Goal: Unclear: Browse casually

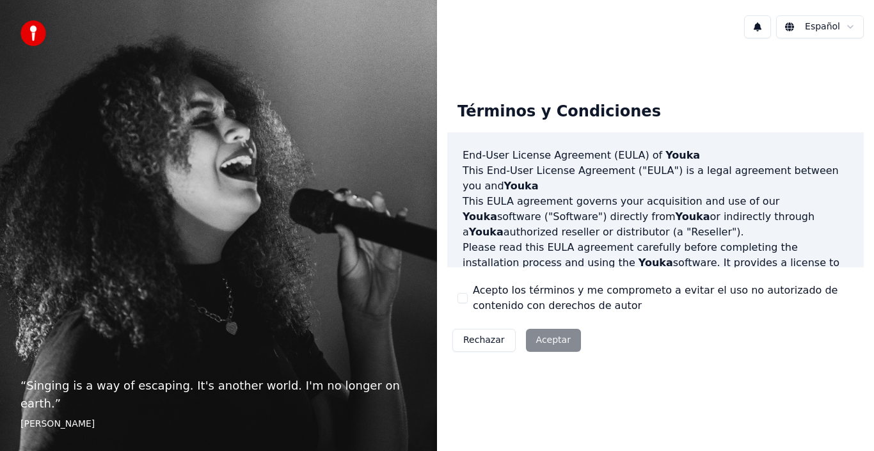
click at [550, 340] on div "Rechazar Aceptar" at bounding box center [516, 340] width 139 height 33
click at [38, 42] on img at bounding box center [33, 33] width 26 height 26
click at [557, 343] on div "Rechazar Aceptar" at bounding box center [516, 340] width 139 height 33
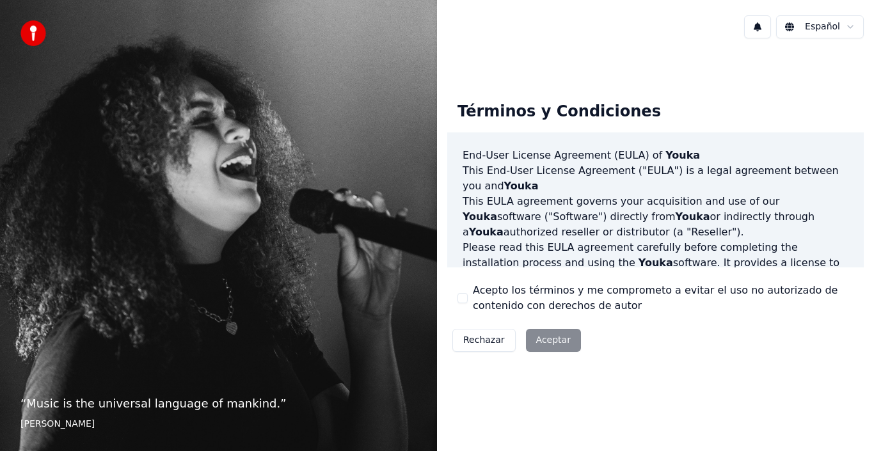
click at [537, 342] on div "Rechazar Aceptar" at bounding box center [516, 340] width 139 height 33
click at [555, 344] on div "Rechazar Aceptar" at bounding box center [516, 340] width 139 height 33
click at [555, 341] on div "Rechazar Aceptar" at bounding box center [516, 340] width 139 height 33
click at [553, 341] on div "Rechazar Aceptar" at bounding box center [516, 340] width 139 height 33
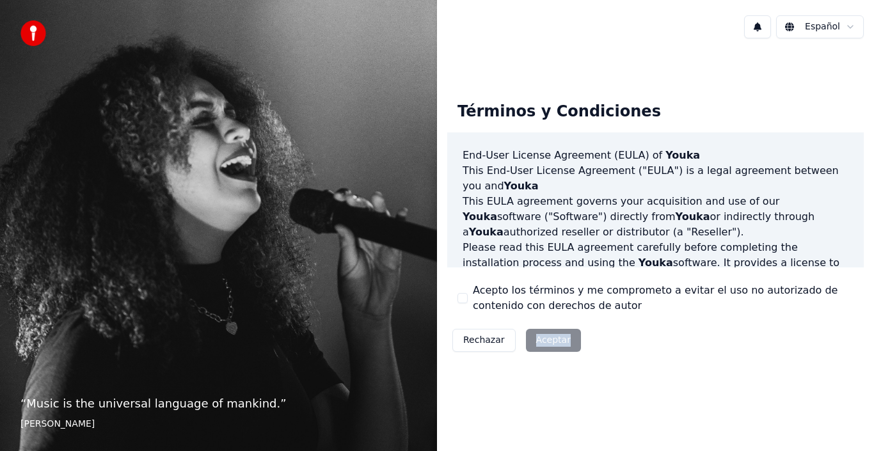
click at [553, 341] on div "Rechazar Aceptar" at bounding box center [516, 340] width 139 height 33
click at [542, 341] on div "Rechazar Aceptar" at bounding box center [516, 340] width 139 height 33
click at [541, 342] on div "Rechazar Aceptar" at bounding box center [516, 340] width 139 height 33
click at [536, 340] on div "Rechazar Aceptar" at bounding box center [516, 340] width 139 height 33
click at [542, 345] on div "Rechazar Aceptar" at bounding box center [516, 340] width 139 height 33
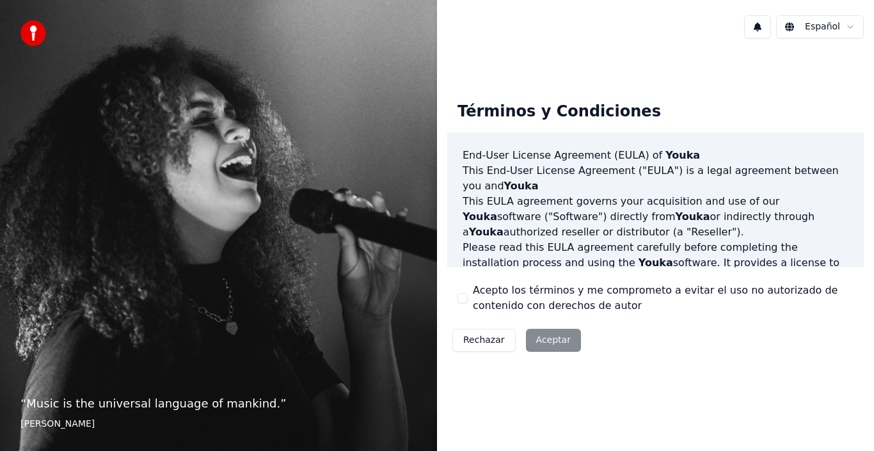
click at [538, 334] on div "Rechazar Aceptar" at bounding box center [516, 340] width 139 height 33
click at [546, 333] on div "Rechazar Aceptar" at bounding box center [516, 340] width 139 height 33
click at [550, 344] on div "Rechazar Aceptar" at bounding box center [516, 340] width 139 height 33
click at [546, 346] on div "Rechazar Aceptar" at bounding box center [516, 340] width 139 height 33
click at [555, 342] on div "Rechazar Aceptar" at bounding box center [516, 340] width 139 height 33
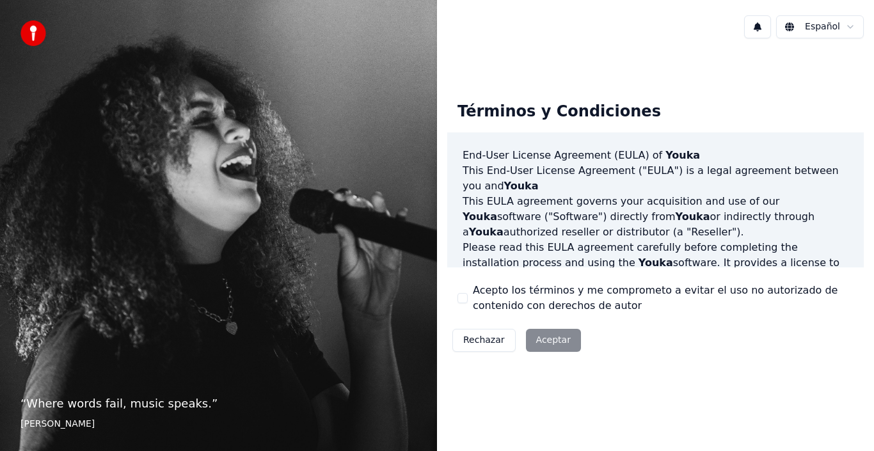
click at [550, 342] on div "Rechazar Aceptar" at bounding box center [516, 340] width 139 height 33
